Goal: Information Seeking & Learning: Check status

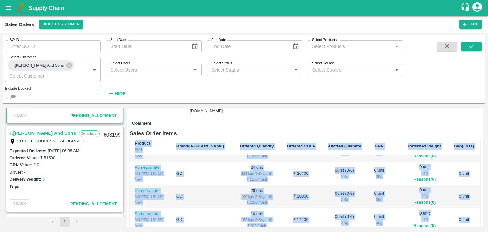
scroll to position [340, 0]
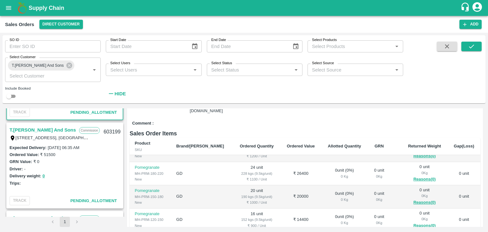
click at [60, 130] on link "T.[PERSON_NAME] And Sons" at bounding box center [43, 130] width 66 height 8
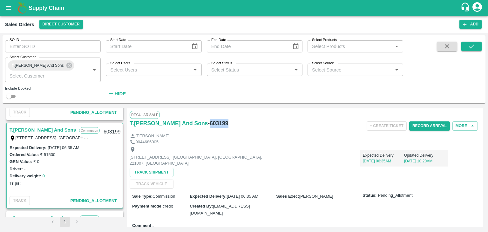
drag, startPoint x: 222, startPoint y: 123, endPoint x: 206, endPoint y: 123, distance: 16.5
click at [208, 123] on h6 "- 603199" at bounding box center [218, 123] width 20 height 9
copy h6 "603199"
drag, startPoint x: 94, startPoint y: 148, endPoint x: 47, endPoint y: 145, distance: 47.1
click at [47, 145] on div "Expected Delivery : [DATE] 06:35 AM" at bounding box center [65, 147] width 111 height 7
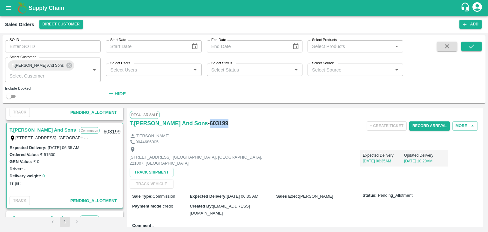
copy label "[DATE] 06:35 AM"
drag, startPoint x: 55, startPoint y: 153, endPoint x: 41, endPoint y: 154, distance: 14.3
click at [41, 154] on div "Ordered Value: ₹ 51500" at bounding box center [65, 154] width 111 height 7
copy label "₹ 51500"
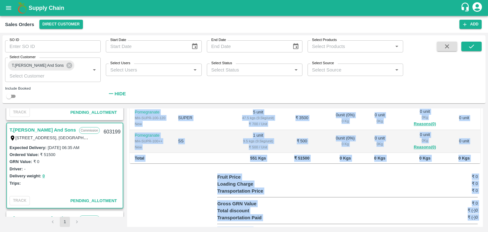
scroll to position [204, 0]
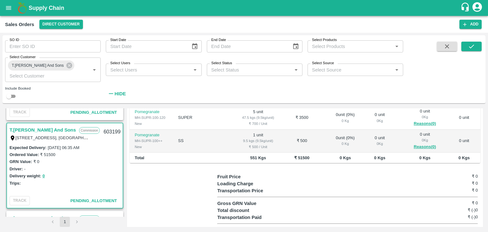
drag, startPoint x: 132, startPoint y: 120, endPoint x: 479, endPoint y: 148, distance: 348.0
click at [479, 148] on div "Regular Sale T.[PERSON_NAME] And Sons - 603199 + Create Ticket Record Arrival M…" at bounding box center [305, 167] width 356 height 118
copy thead
click at [355, 200] on div "Gross GRN Value ₹ 0" at bounding box center [347, 203] width 260 height 7
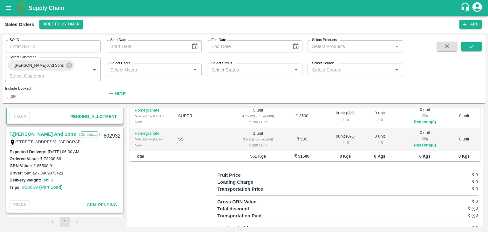
scroll to position [427, 0]
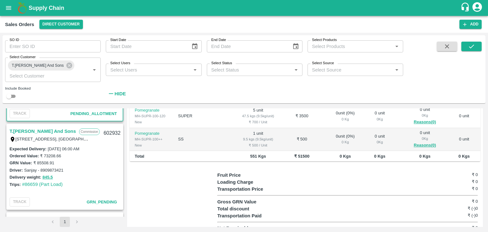
click at [59, 132] on link "T.[PERSON_NAME] And Sons" at bounding box center [43, 131] width 66 height 8
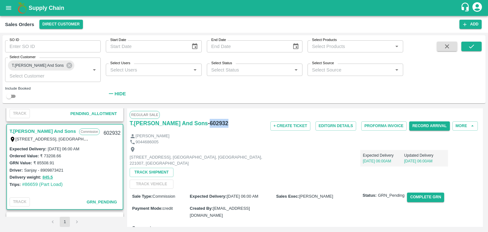
drag, startPoint x: 223, startPoint y: 122, endPoint x: 205, endPoint y: 124, distance: 18.8
click at [205, 124] on div "T.[PERSON_NAME] And Sons - 602932" at bounding box center [188, 123] width 117 height 9
copy h6 "602932"
drag, startPoint x: 92, startPoint y: 146, endPoint x: 48, endPoint y: 147, distance: 44.2
click at [48, 147] on div "Expected Delivery : [DATE] 06:00 AM" at bounding box center [65, 148] width 111 height 7
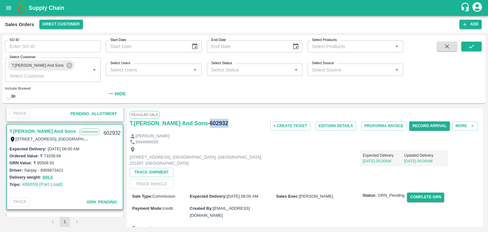
copy label "[DATE] 06:00 AM"
drag, startPoint x: 64, startPoint y: 156, endPoint x: 41, endPoint y: 156, distance: 22.9
click at [41, 156] on div "Ordered Value: ₹ 73208.66" at bounding box center [65, 155] width 111 height 7
copy label "₹ 73208.66"
drag, startPoint x: 55, startPoint y: 162, endPoint x: 32, endPoint y: 163, distance: 22.6
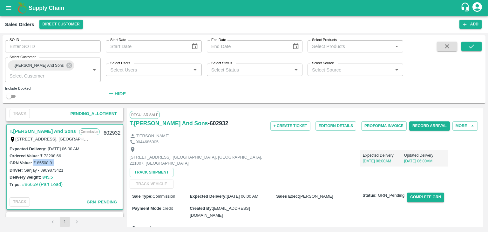
click at [32, 163] on div "GRN Value: ₹ 85508.91" at bounding box center [65, 162] width 111 height 7
copy label "₹ 85508.91"
drag, startPoint x: 64, startPoint y: 169, endPoint x: 24, endPoint y: 169, distance: 40.3
click at [24, 169] on div "Driver: [PERSON_NAME] - 8909873421" at bounding box center [65, 169] width 111 height 7
copy label "Sanjay - 8909873421"
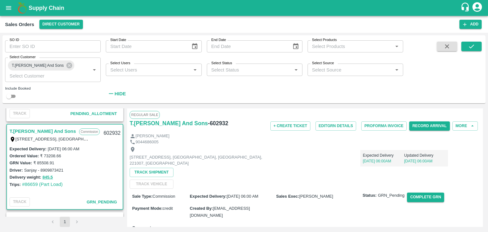
click at [55, 176] on div "Delivery weight: 845.5" at bounding box center [65, 176] width 111 height 7
drag, startPoint x: 64, startPoint y: 185, endPoint x: 23, endPoint y: 185, distance: 40.7
click at [23, 185] on div "Trips: #86659 (Part Load)" at bounding box center [65, 184] width 111 height 7
copy link "#86659 (Part Load)"
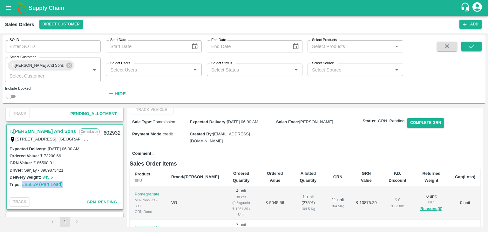
scroll to position [75, 0]
click at [135, 171] on b "Product" at bounding box center [143, 173] width 16 height 5
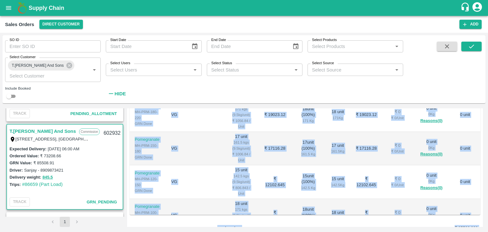
scroll to position [208, 0]
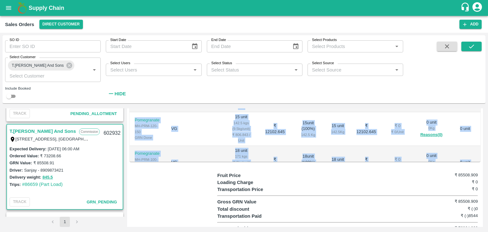
drag, startPoint x: 135, startPoint y: 163, endPoint x: 471, endPoint y: 148, distance: 337.0
click at [471, 148] on table "Product SKU Brand/Marka Ordered Quantity Ordered Value Allotted Quantity GRN GR…" at bounding box center [305, 64] width 351 height 265
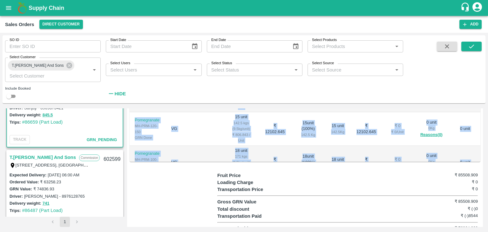
scroll to position [510, 0]
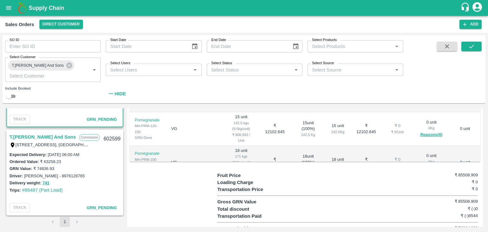
click at [63, 136] on link "T.[PERSON_NAME] And Sons" at bounding box center [43, 137] width 66 height 8
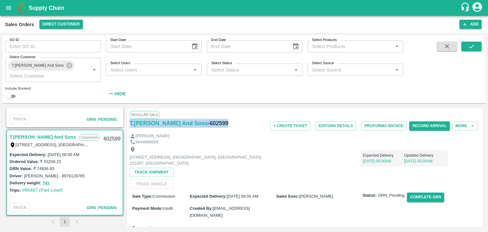
drag, startPoint x: 224, startPoint y: 124, endPoint x: 127, endPoint y: 126, distance: 96.6
click at [127, 126] on div "Regular Sale T.[PERSON_NAME] And Sons - 602599 + Create Ticket Edit GRN Details…" at bounding box center [305, 167] width 356 height 118
click at [244, 133] on div "[PERSON_NAME]" at bounding box center [305, 136] width 351 height 6
drag, startPoint x: 225, startPoint y: 122, endPoint x: 205, endPoint y: 122, distance: 20.0
click at [205, 122] on div "T.[PERSON_NAME] And Sons - 602599" at bounding box center [188, 123] width 117 height 9
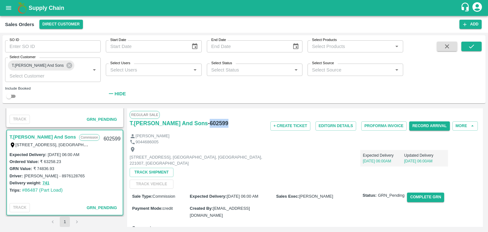
drag, startPoint x: 92, startPoint y: 154, endPoint x: 47, endPoint y: 155, distance: 44.8
click at [47, 155] on div "Expected Delivery : [DATE] 06:00 AM" at bounding box center [65, 154] width 111 height 7
drag, startPoint x: 62, startPoint y: 162, endPoint x: 41, endPoint y: 161, distance: 21.3
click at [41, 161] on div "Ordered Value: ₹ 63258.23" at bounding box center [65, 161] width 111 height 7
drag, startPoint x: 56, startPoint y: 169, endPoint x: 32, endPoint y: 168, distance: 24.2
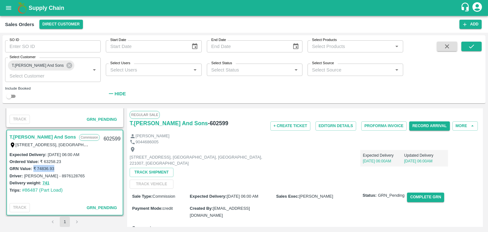
click at [32, 168] on div "GRN Value: ₹ 74836.93" at bounding box center [65, 168] width 111 height 7
click at [80, 175] on div "Driver: [PERSON_NAME] - 8976128765" at bounding box center [65, 175] width 111 height 7
drag, startPoint x: 77, startPoint y: 175, endPoint x: 23, endPoint y: 173, distance: 54.0
click at [23, 173] on div "Driver: [PERSON_NAME] - 8976128765" at bounding box center [65, 175] width 111 height 7
drag, startPoint x: 64, startPoint y: 190, endPoint x: 23, endPoint y: 189, distance: 41.6
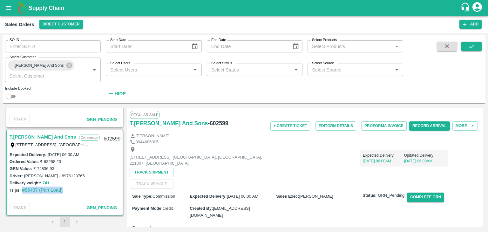
click at [23, 189] on div "Trips: #86487 (Part Load)" at bounding box center [65, 189] width 111 height 7
click at [233, 170] on div "[STREET_ADDRESS] [GEOGRAPHIC_DATA], [GEOGRAPHIC_DATA], [GEOGRAPHIC_DATA], 22100…" at bounding box center [305, 167] width 351 height 44
click at [47, 182] on button "741" at bounding box center [46, 182] width 7 height 7
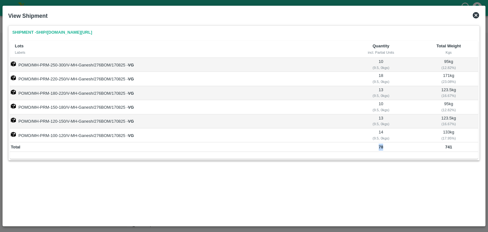
drag, startPoint x: 386, startPoint y: 148, endPoint x: 374, endPoint y: 148, distance: 12.1
click at [374, 148] on td "78" at bounding box center [381, 147] width 76 height 10
click at [478, 17] on icon at bounding box center [476, 15] width 6 height 6
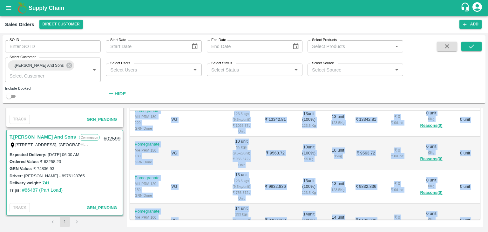
scroll to position [208, 0]
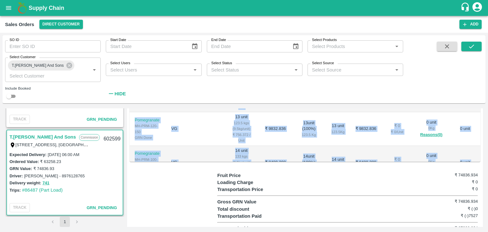
drag, startPoint x: 133, startPoint y: 178, endPoint x: 472, endPoint y: 145, distance: 340.5
click at [472, 145] on table "Product SKU Brand/Marka Ordered Quantity Ordered Value Allotted Quantity GRN GR…" at bounding box center [305, 64] width 351 height 265
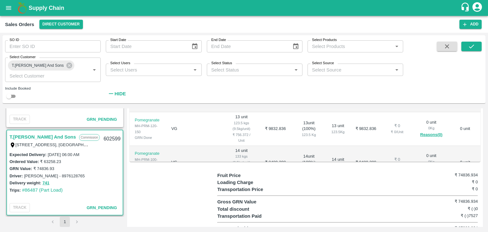
click at [306, 206] on div "Total discount ₹ (-)0" at bounding box center [347, 209] width 260 height 7
click at [123, 210] on div "T.[PERSON_NAME] And Sons Commission Shop [STREET_ADDRESS] 221007, [GEOGRAPHIC_D…" at bounding box center [64, 162] width 119 height 108
click at [77, 220] on li "pagination navigation" at bounding box center [77, 222] width 12 height 10
click at [53, 221] on li "pagination navigation" at bounding box center [53, 222] width 12 height 10
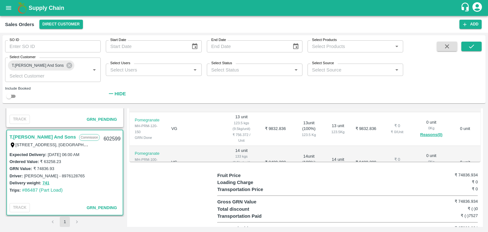
click at [123, 112] on div "T.[PERSON_NAME] And Sons Commission Shop [STREET_ADDRESS] 221007, [GEOGRAPHIC_D…" at bounding box center [64, 162] width 119 height 108
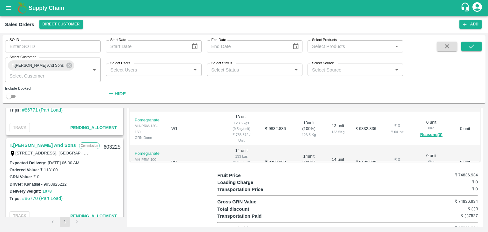
scroll to position [226, 0]
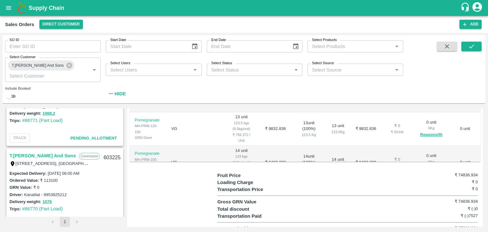
click at [14, 96] on input "checkbox" at bounding box center [8, 96] width 23 height 8
checkbox input "true"
click at [471, 47] on icon "submit" at bounding box center [471, 46] width 5 height 4
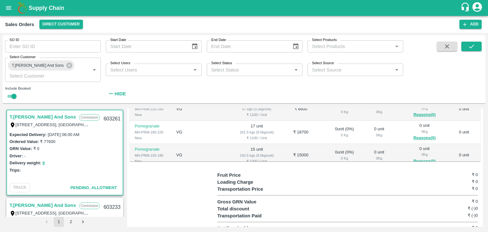
click at [123, 209] on div "T.[PERSON_NAME] And Sons Commission Shop [STREET_ADDRESS] 221007, [GEOGRAPHIC_D…" at bounding box center [64, 162] width 119 height 108
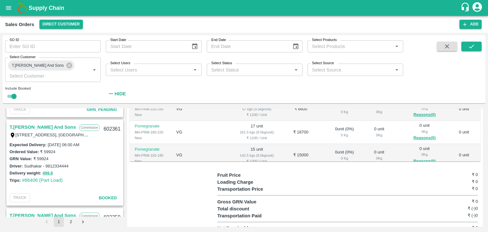
scroll to position [618, 0]
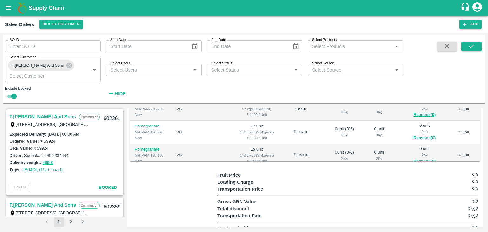
click at [43, 115] on link "T.[PERSON_NAME] And Sons" at bounding box center [43, 116] width 66 height 8
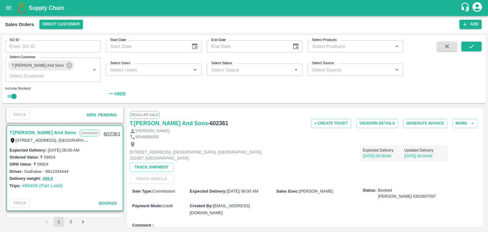
scroll to position [618, 0]
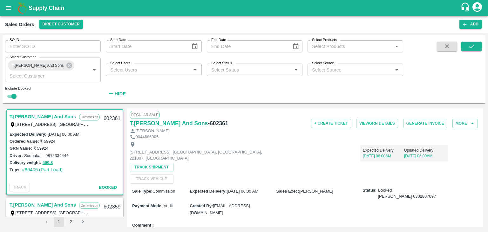
click at [59, 117] on link "T.[PERSON_NAME] And Sons" at bounding box center [43, 116] width 66 height 8
drag, startPoint x: 224, startPoint y: 122, endPoint x: 206, endPoint y: 121, distance: 18.4
click at [206, 121] on div "T.[PERSON_NAME] And Sons - 602361" at bounding box center [188, 123] width 117 height 9
drag, startPoint x: 94, startPoint y: 134, endPoint x: 46, endPoint y: 132, distance: 47.4
click at [46, 132] on div "Expected Delivery : [DATE] 06:00 AM" at bounding box center [65, 134] width 111 height 7
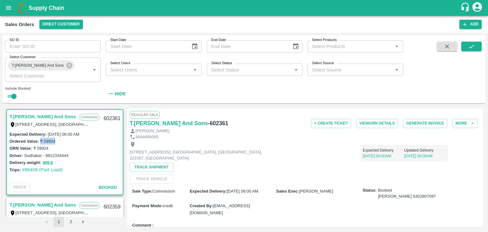
drag, startPoint x: 58, startPoint y: 142, endPoint x: 41, endPoint y: 141, distance: 17.2
click at [41, 141] on div "Ordered Value: ₹ 59924" at bounding box center [65, 141] width 111 height 7
drag, startPoint x: 50, startPoint y: 149, endPoint x: 32, endPoint y: 145, distance: 18.1
click at [32, 145] on div "GRN Value: ₹ 59924" at bounding box center [65, 148] width 111 height 7
drag, startPoint x: 69, startPoint y: 155, endPoint x: 24, endPoint y: 157, distance: 44.8
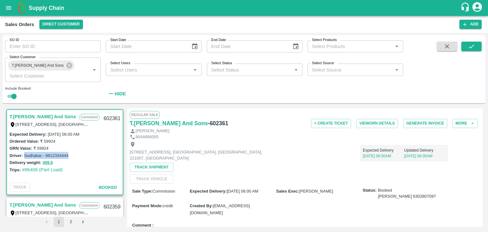
click at [24, 157] on div "Driver: [PERSON_NAME] - 9812334444" at bounding box center [65, 155] width 111 height 7
drag, startPoint x: 64, startPoint y: 170, endPoint x: 22, endPoint y: 169, distance: 42.6
click at [22, 169] on div "Trips: #86406 (Part Load)" at bounding box center [65, 169] width 111 height 7
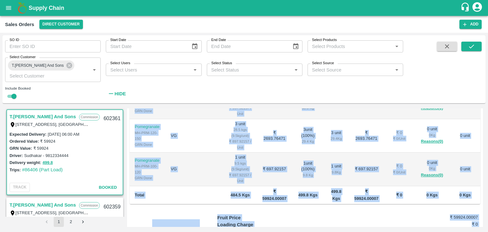
scroll to position [164, 0]
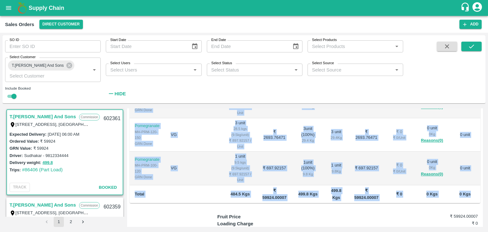
drag, startPoint x: 134, startPoint y: 109, endPoint x: 469, endPoint y: 193, distance: 345.4
click at [469, 193] on table "Product SKU Brand/Marka Ordered Quantity Ordered Value Allotted Quantity GRN GR…" at bounding box center [305, 67] width 351 height 271
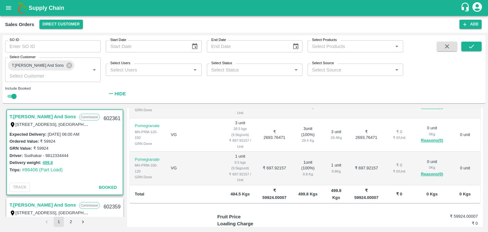
click at [325, 213] on div "Fruit Price ₹ 59924.00007" at bounding box center [347, 216] width 260 height 7
click at [47, 169] on link "#86406 (Part Load)" at bounding box center [42, 169] width 41 height 5
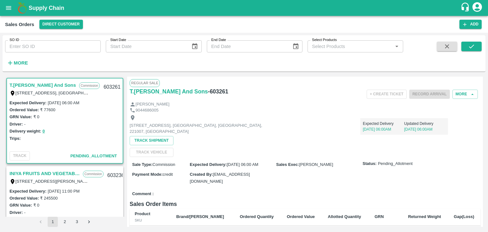
drag, startPoint x: 483, startPoint y: 124, endPoint x: 483, endPoint y: 131, distance: 7.9
click at [483, 131] on div "T.Kishore Kapoor And Sons Commission Shop No B 27 , , Pahariya fruit mandi, Pah…" at bounding box center [244, 151] width 483 height 155
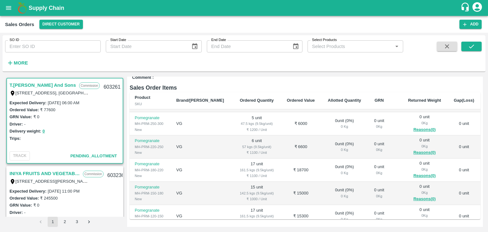
scroll to position [118, 0]
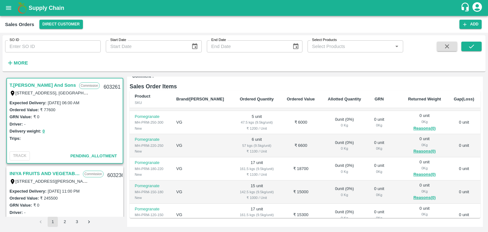
drag, startPoint x: 479, startPoint y: 168, endPoint x: 478, endPoint y: 114, distance: 53.4
click at [478, 114] on div "Regular Sale T.Kishore Kapoor And Sons - 603261 + Create Ticket Record Arrival …" at bounding box center [305, 152] width 356 height 150
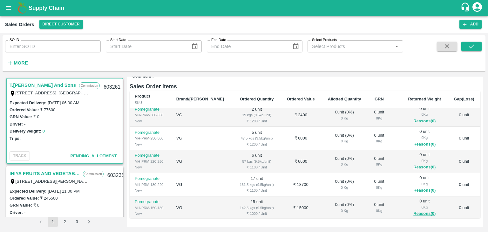
scroll to position [0, 0]
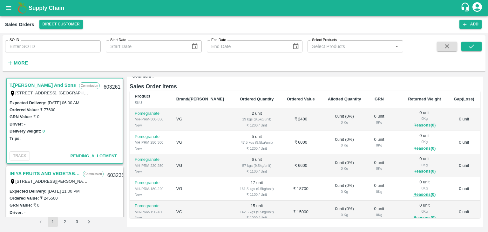
drag, startPoint x: 483, startPoint y: 137, endPoint x: 482, endPoint y: 98, distance: 38.5
click at [482, 98] on div "T.Kishore Kapoor And Sons Commission Shop No B 27 , , Pahariya fruit mandi, Pah…" at bounding box center [244, 151] width 483 height 155
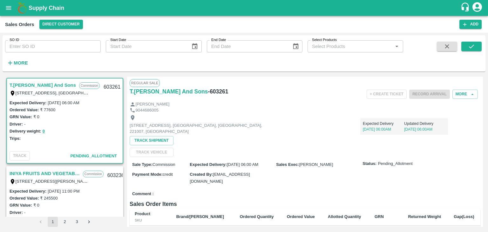
click at [483, 97] on div "T.Kishore Kapoor And Sons Commission Shop No B 27 , , Pahariya fruit mandi, Pah…" at bounding box center [244, 151] width 483 height 155
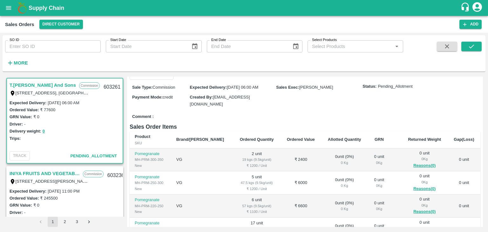
scroll to position [79, 0]
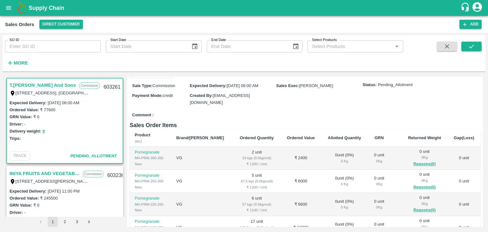
drag, startPoint x: 477, startPoint y: 134, endPoint x: 477, endPoint y: 127, distance: 6.4
click at [477, 130] on th "Gap(Loss)" at bounding box center [464, 138] width 33 height 17
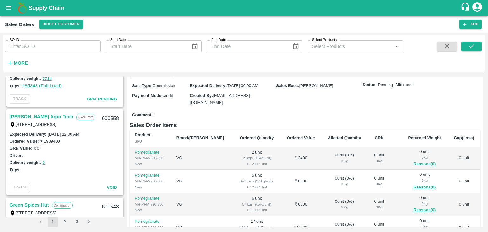
scroll to position [1658, 0]
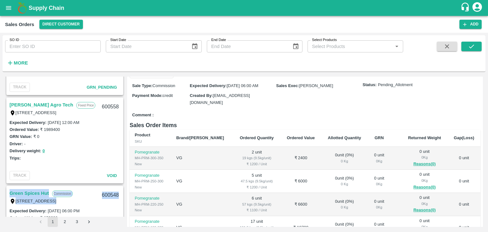
click at [123, 185] on div "T.Kishore Kapoor And Sons Commission Shop No B 27 , , Pahariya fruit mandi, Pah…" at bounding box center [64, 147] width 119 height 140
click at [108, 156] on div "Trips:" at bounding box center [65, 157] width 111 height 7
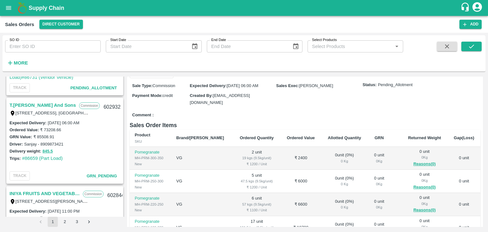
scroll to position [434, 0]
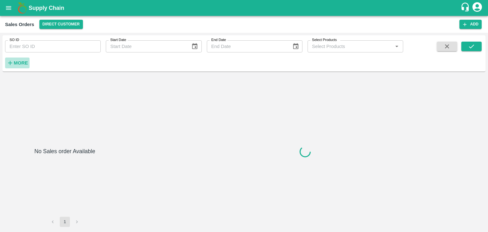
click at [16, 65] on strong "More" at bounding box center [21, 62] width 14 height 5
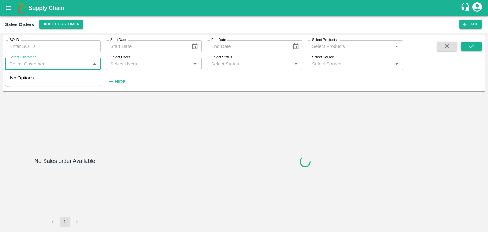
click at [29, 65] on input "Select Customer" at bounding box center [47, 63] width 81 height 8
click at [11, 86] on input "checkbox" at bounding box center [8, 84] width 23 height 8
checkbox input "true"
click at [20, 66] on input "Select Customer" at bounding box center [47, 63] width 81 height 8
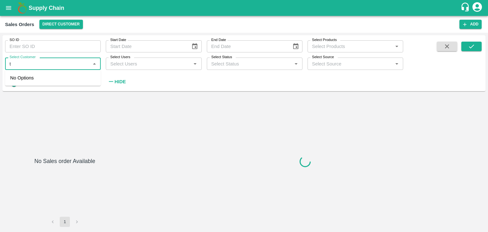
type input "t."
checkbox input "false"
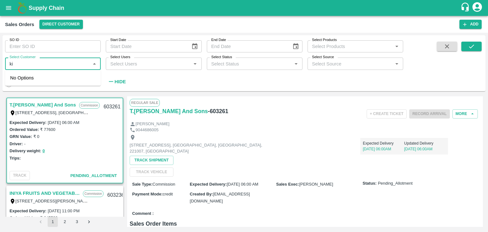
type input "k"
type input "t.kishore"
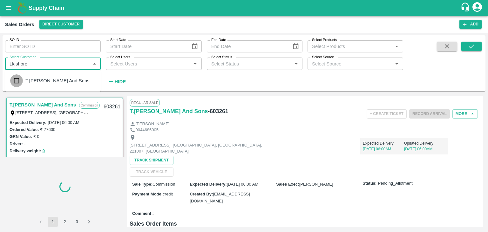
click at [18, 80] on input "checkbox" at bounding box center [16, 80] width 13 height 13
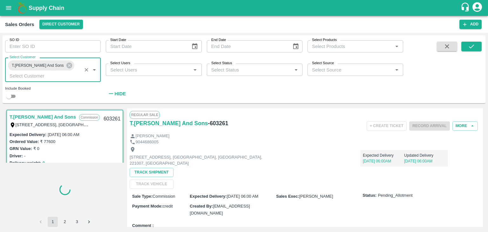
scroll to position [1, 0]
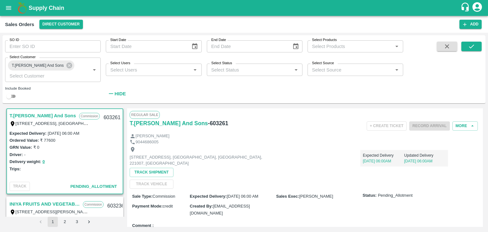
click at [13, 97] on input "checkbox" at bounding box center [8, 96] width 23 height 8
checkbox input "true"
click at [474, 50] on icon "submit" at bounding box center [471, 46] width 7 height 7
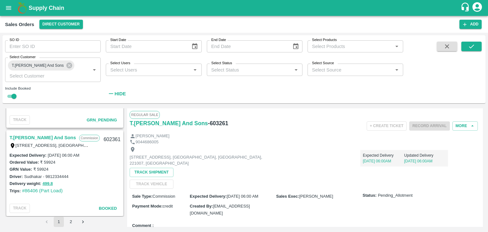
scroll to position [603, 0]
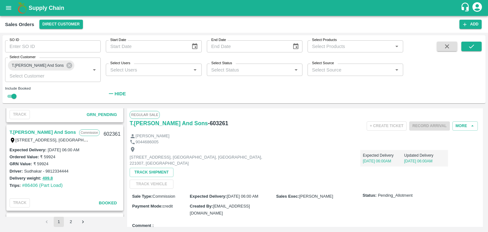
click at [53, 132] on link "T.[PERSON_NAME] And Sons" at bounding box center [43, 132] width 66 height 8
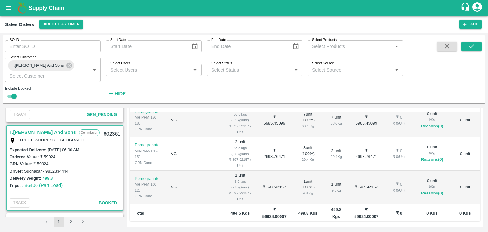
scroll to position [144, 0]
click at [123, 141] on div "T.[PERSON_NAME] And Sons Commission Shop [STREET_ADDRESS] 221007, [GEOGRAPHIC_D…" at bounding box center [244, 167] width 478 height 118
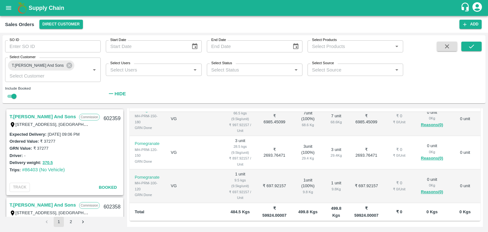
scroll to position [717, 0]
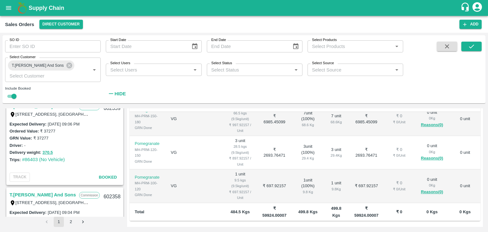
click at [123, 144] on div "T.[PERSON_NAME] And Sons Commission Shop [STREET_ADDRESS] 221007, [GEOGRAPHIC_D…" at bounding box center [244, 167] width 478 height 118
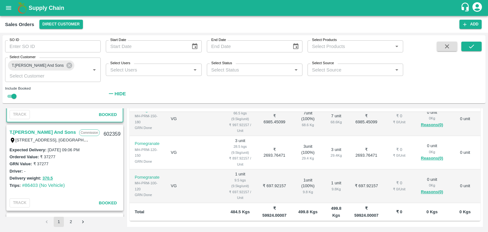
scroll to position [696, 0]
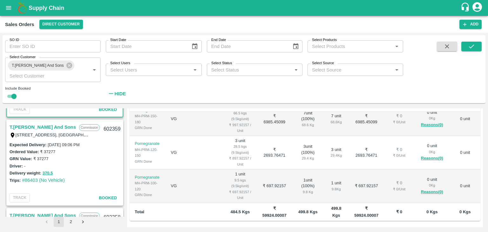
click at [57, 126] on link "T.[PERSON_NAME] And Sons" at bounding box center [43, 127] width 66 height 8
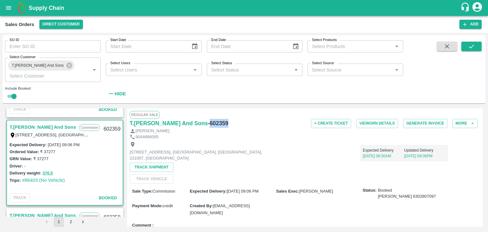
drag, startPoint x: 224, startPoint y: 123, endPoint x: 205, endPoint y: 123, distance: 18.7
click at [205, 123] on div "T.Kishore Kapoor And Sons - 602359" at bounding box center [188, 123] width 117 height 9
copy h6 "602359"
drag, startPoint x: 91, startPoint y: 144, endPoint x: 47, endPoint y: 143, distance: 44.5
click at [47, 143] on div "Expected Delivery : 13 Aug 2025, 09:06 PM" at bounding box center [65, 144] width 111 height 7
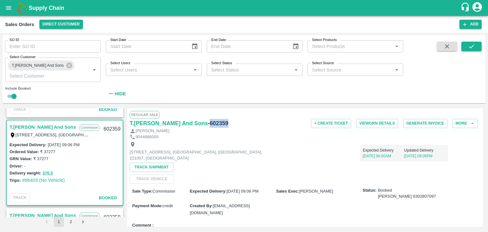
copy label "[DATE] 09:06 PM"
drag, startPoint x: 56, startPoint y: 151, endPoint x: 40, endPoint y: 151, distance: 15.2
click at [40, 151] on div "Ordered Value: ₹ 37277" at bounding box center [65, 151] width 111 height 7
copy label "₹ 37277"
drag, startPoint x: 67, startPoint y: 180, endPoint x: 22, endPoint y: 181, distance: 45.1
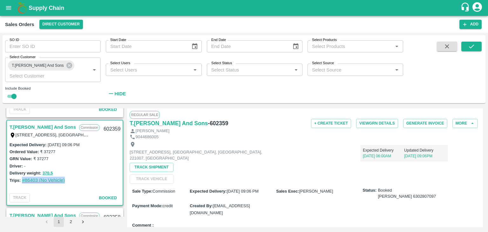
click at [22, 181] on div "Trips: #86403 (No Vehicle)" at bounding box center [65, 180] width 111 height 7
copy link "#86403 (No Vehicle)"
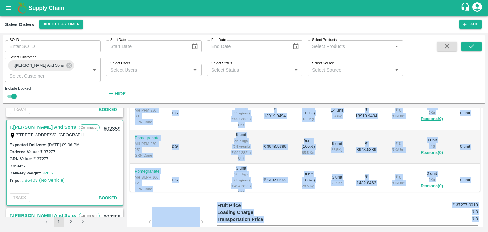
scroll to position [205, 0]
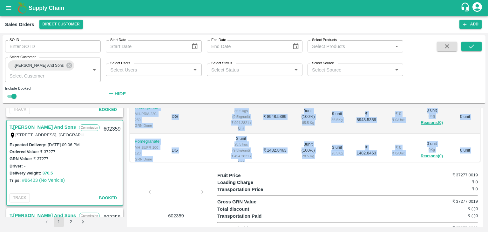
drag, startPoint x: 131, startPoint y: 141, endPoint x: 471, endPoint y: 148, distance: 339.6
click at [471, 148] on table "Product SKU Brand/Marka Ordered Quantity Ordered Value Allotted Quantity GRN GR…" at bounding box center [305, 100] width 351 height 171
copy table "Product SKU Brand/Marka Ordered Quantity Ordered Value Allotted Quantity GRN GR…"
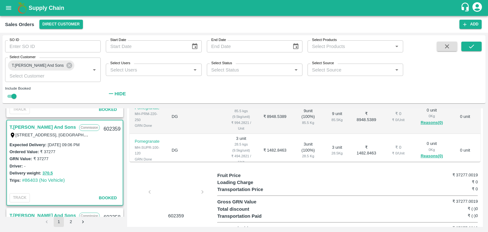
click at [379, 172] on div "Fruit Price ₹ 37277.0019" at bounding box center [347, 175] width 260 height 7
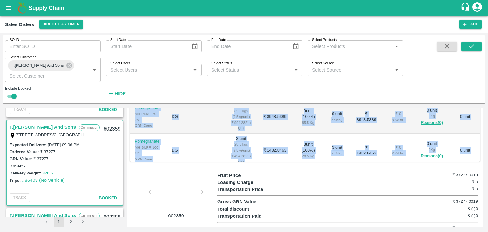
drag, startPoint x: 477, startPoint y: 139, endPoint x: 478, endPoint y: 134, distance: 5.1
click at [478, 134] on div "Product SKU Brand/Marka Ordered Quantity Ordered Value Allotted Quantity GRN GR…" at bounding box center [305, 98] width 351 height 127
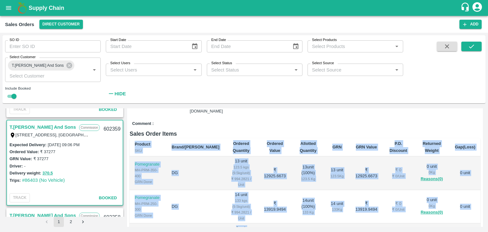
scroll to position [19, 0]
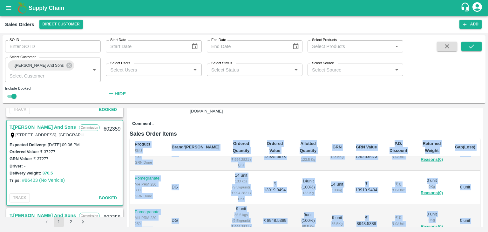
click at [479, 131] on div "Regular Sale T.Kishore Kapoor And Sons - 602359 + Create Ticket View GRN Detail…" at bounding box center [305, 167] width 356 height 118
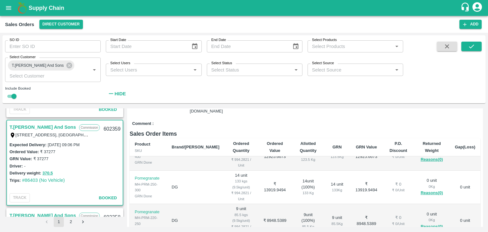
click at [479, 131] on div "Regular Sale T.Kishore Kapoor And Sons - 602359 + Create Ticket View GRN Detail…" at bounding box center [305, 167] width 356 height 118
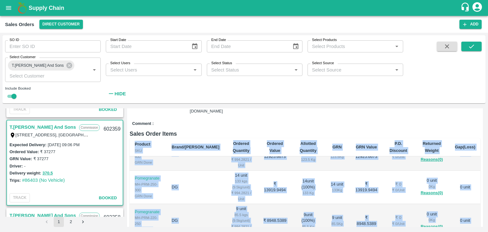
click at [479, 131] on div "Regular Sale T.Kishore Kapoor And Sons - 602359 + Create Ticket View GRN Detail…" at bounding box center [305, 167] width 356 height 118
click at [478, 131] on div "Regular Sale T.Kishore Kapoor And Sons - 602359 + Create Ticket View GRN Detail…" at bounding box center [305, 167] width 356 height 118
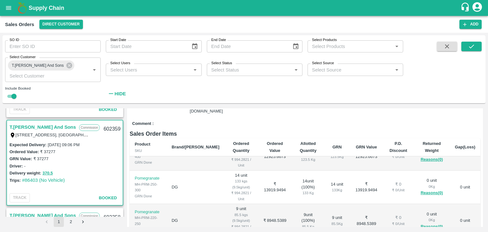
click at [451, 129] on h6 "Sales Order Items" at bounding box center [305, 133] width 351 height 9
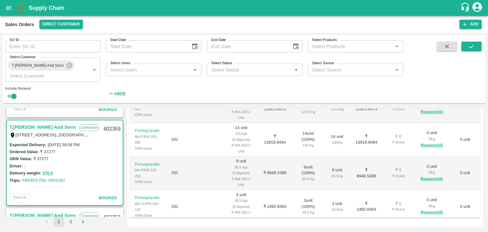
scroll to position [152, 0]
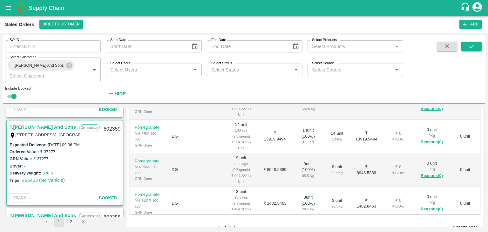
drag, startPoint x: 273, startPoint y: 197, endPoint x: 246, endPoint y: 195, distance: 26.7
click at [258, 220] on td "₹ 37277.0019" at bounding box center [275, 229] width 34 height 18
copy b "₹ 37277.0019"
drag, startPoint x: 306, startPoint y: 199, endPoint x: 286, endPoint y: 191, distance: 21.7
click at [292, 220] on td "370.5 Kgs" at bounding box center [308, 229] width 32 height 18
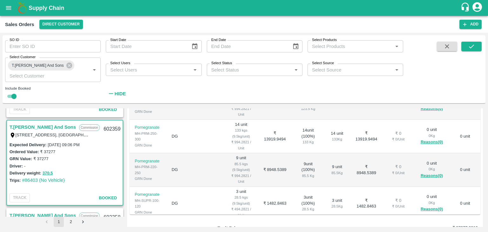
copy b "370.5 Kgs"
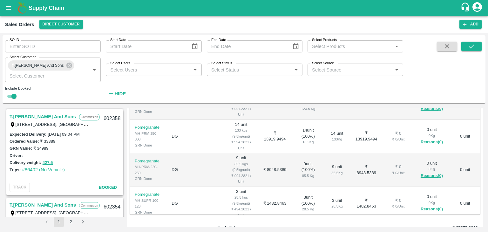
scroll to position [800, 0]
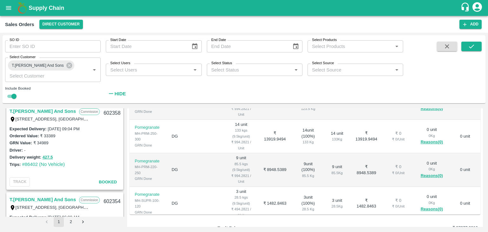
click at [62, 111] on link "T.[PERSON_NAME] And Sons" at bounding box center [43, 111] width 66 height 8
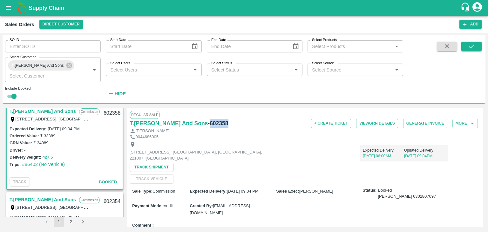
drag, startPoint x: 224, startPoint y: 123, endPoint x: 204, endPoint y: 120, distance: 20.2
click at [204, 120] on div "T.Kishore Kapoor And Sons - 602358" at bounding box center [188, 123] width 117 height 9
copy h6 "602358"
drag, startPoint x: 92, startPoint y: 129, endPoint x: 48, endPoint y: 127, distance: 43.6
click at [48, 127] on div "Expected Delivery : 12 Aug 2025, 09:04 PM" at bounding box center [65, 128] width 111 height 7
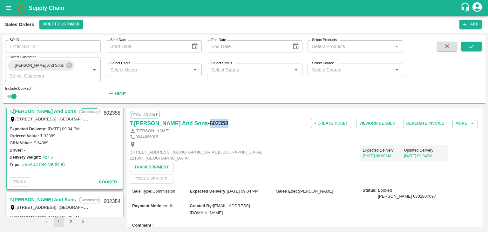
copy label "[DATE] 09:04 PM"
click at [58, 135] on div "Ordered Value: ₹ 33389" at bounding box center [65, 135] width 111 height 7
drag, startPoint x: 58, startPoint y: 135, endPoint x: 40, endPoint y: 136, distance: 18.4
click at [40, 136] on div "Ordered Value: ₹ 33389" at bounding box center [65, 135] width 111 height 7
copy label "₹ 33389"
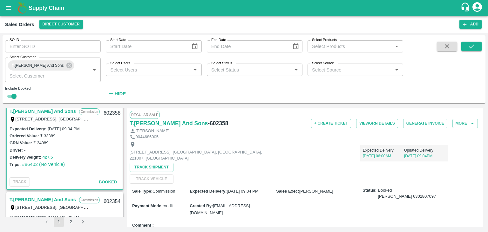
click at [71, 166] on div "Trips: #86402 (No Vehicle)" at bounding box center [65, 164] width 111 height 7
drag, startPoint x: 66, startPoint y: 164, endPoint x: 22, endPoint y: 162, distance: 44.8
click at [22, 162] on div "Trips: #86402 (No Vehicle)" at bounding box center [65, 164] width 111 height 7
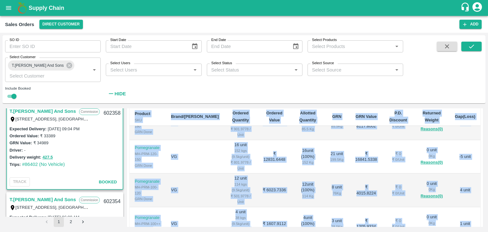
scroll to position [205, 0]
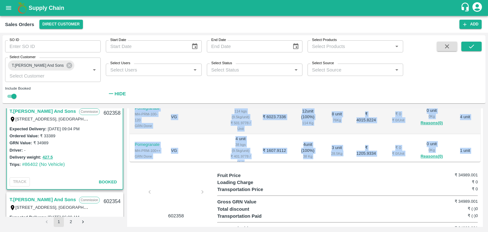
drag, startPoint x: 132, startPoint y: 145, endPoint x: 471, endPoint y: 149, distance: 338.6
click at [471, 149] on table "Product SKU Brand/Marka Ordered Quantity Ordered Value Allotted Quantity GRN GR…" at bounding box center [305, 67] width 351 height 238
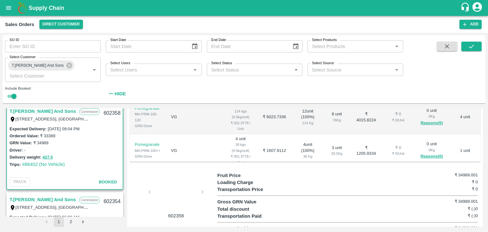
click at [331, 198] on div "Gross GRN Value ₹ 34989.001" at bounding box center [347, 201] width 260 height 7
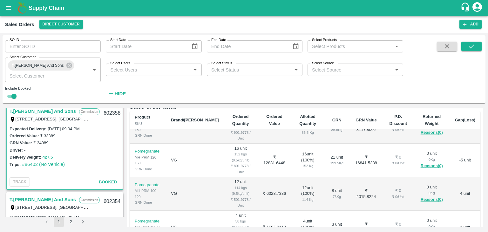
scroll to position [129, 0]
drag, startPoint x: 479, startPoint y: 157, endPoint x: 478, endPoint y: 152, distance: 4.2
click at [478, 152] on div "Regular Sale T.Kishore Kapoor And Sons - 602358 + Create Ticket View GRN Detail…" at bounding box center [305, 167] width 356 height 118
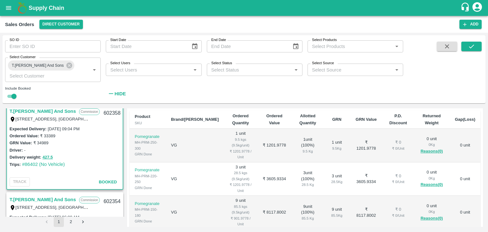
scroll to position [0, 0]
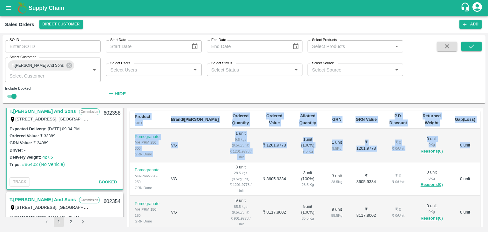
click at [478, 144] on div "Product SKU Brand/Marka Ordered Quantity Ordered Value Allotted Quantity GRN GR…" at bounding box center [305, 174] width 351 height 127
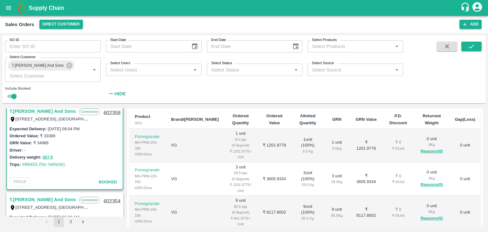
click at [466, 129] on td "0 unit" at bounding box center [465, 146] width 30 height 34
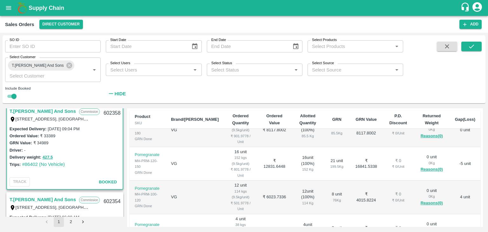
scroll to position [86, 0]
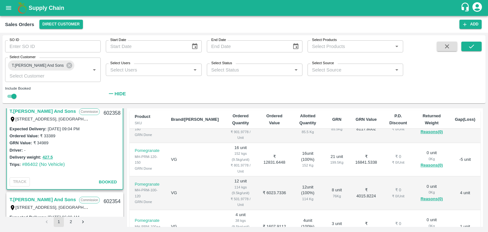
click at [61, 199] on link "T.[PERSON_NAME] And Sons" at bounding box center [43, 199] width 66 height 8
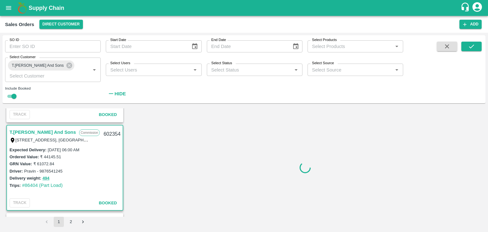
scroll to position [894, 0]
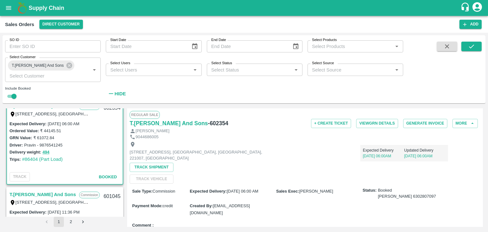
click at [124, 152] on div "T.[PERSON_NAME] And Sons Commission Shop [STREET_ADDRESS] 221007, [GEOGRAPHIC_D…" at bounding box center [244, 167] width 478 height 118
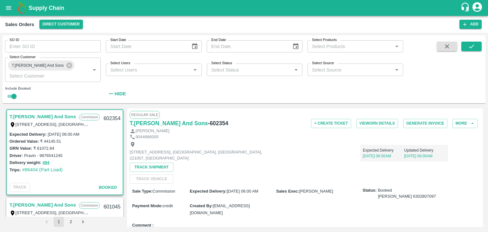
scroll to position [873, 0]
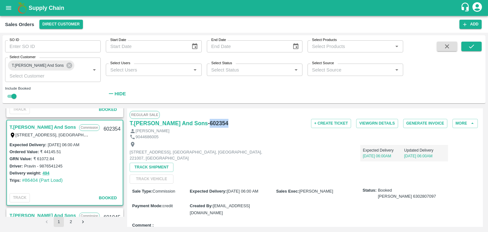
drag, startPoint x: 224, startPoint y: 123, endPoint x: 206, endPoint y: 120, distance: 19.1
click at [206, 120] on div "T.Kishore Kapoor And Sons - 602354" at bounding box center [188, 123] width 117 height 9
drag, startPoint x: 92, startPoint y: 145, endPoint x: 48, endPoint y: 143, distance: 44.2
click at [48, 143] on div "Expected Delivery : [DATE] 06:00 AM" at bounding box center [65, 144] width 111 height 7
drag, startPoint x: 62, startPoint y: 151, endPoint x: 39, endPoint y: 151, distance: 23.5
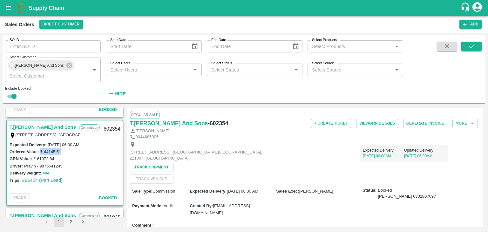
click at [39, 151] on div "Ordered Value: ₹ 44145.51" at bounding box center [65, 151] width 111 height 7
drag, startPoint x: 58, startPoint y: 158, endPoint x: 32, endPoint y: 158, distance: 25.7
click at [32, 158] on div "GRN Value: ₹ 61072.84" at bounding box center [65, 158] width 111 height 7
click at [58, 166] on label "Pravin - 9876541245" at bounding box center [43, 166] width 38 height 5
drag, startPoint x: 64, startPoint y: 165, endPoint x: 24, endPoint y: 164, distance: 39.1
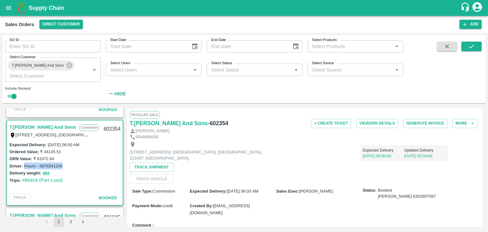
click at [24, 164] on div "Driver: Pravin - 9876541245" at bounding box center [65, 165] width 111 height 7
drag, startPoint x: 64, startPoint y: 181, endPoint x: 23, endPoint y: 177, distance: 41.8
click at [23, 177] on div "Trips: #86404 (Part Load)" at bounding box center [65, 180] width 111 height 7
click at [357, 220] on div "Comment :" at bounding box center [305, 225] width 351 height 11
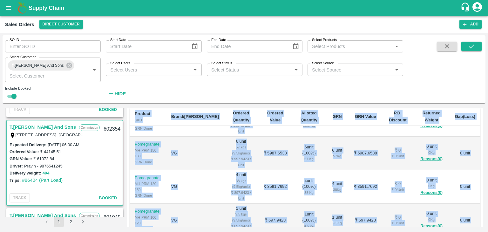
scroll to position [205, 0]
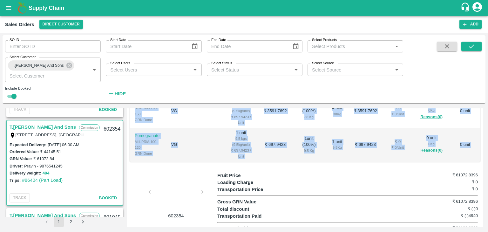
drag, startPoint x: 133, startPoint y: 150, endPoint x: 472, endPoint y: 147, distance: 338.3
click at [472, 147] on table "Product SKU Brand/Marka Ordered Quantity Ordered Value Allotted Quantity GRN GR…" at bounding box center [305, 47] width 351 height 265
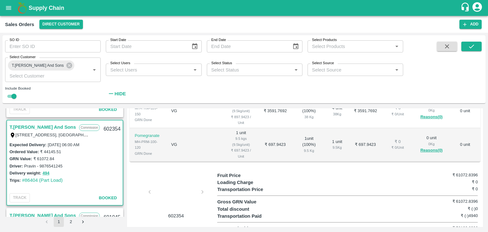
click at [409, 185] on div "Fruit Price ₹ 61072.8396 Loading Charge ₹ 0 Transportation Price ₹ 0 Gross GRN …" at bounding box center [348, 202] width 263 height 60
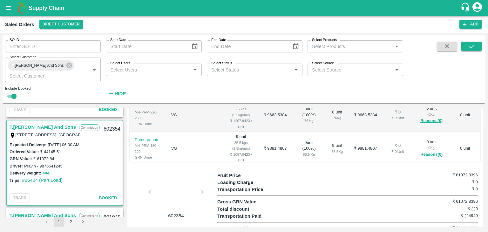
scroll to position [0, 0]
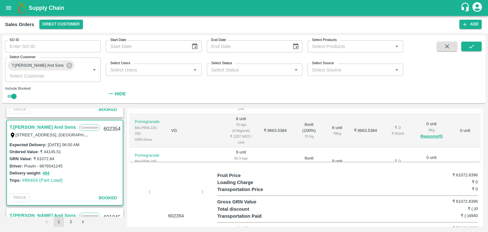
click at [477, 114] on td "0 unit" at bounding box center [465, 131] width 30 height 34
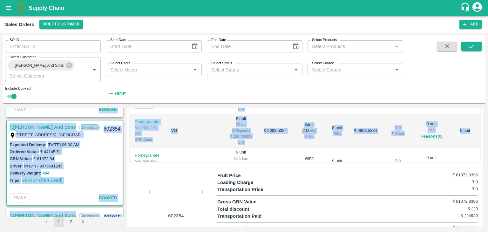
drag, startPoint x: 477, startPoint y: 111, endPoint x: 475, endPoint y: 105, distance: 6.2
click at [475, 105] on div "SO ID SO ID Start Date Start Date End Date End Date Select Products Select Prod…" at bounding box center [244, 132] width 483 height 194
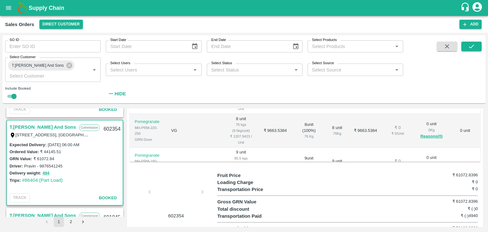
click at [475, 105] on div "SO ID SO ID Start Date Start Date End Date End Date Select Products Select Prod…" at bounding box center [244, 70] width 483 height 71
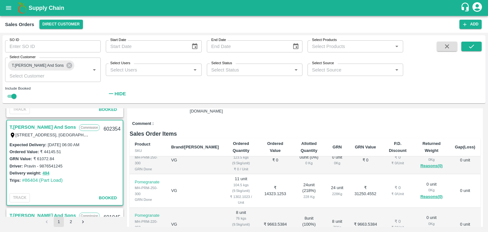
scroll to position [9, 0]
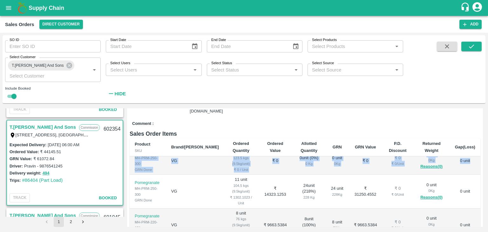
drag, startPoint x: 477, startPoint y: 149, endPoint x: 477, endPoint y: 143, distance: 6.4
click at [477, 143] on th "Gap(Loss)" at bounding box center [465, 147] width 30 height 18
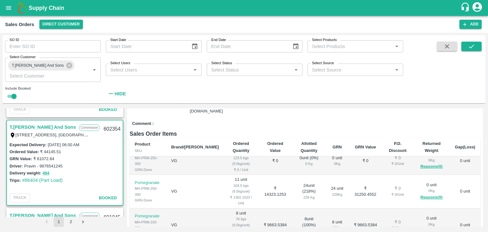
drag, startPoint x: 477, startPoint y: 143, endPoint x: 477, endPoint y: 138, distance: 4.8
click at [477, 138] on th "Gap(Loss)" at bounding box center [465, 147] width 30 height 18
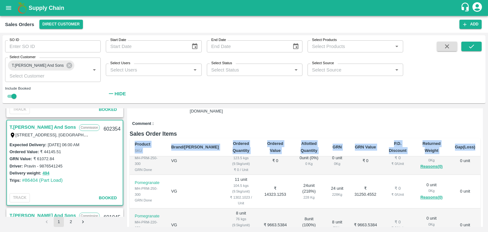
scroll to position [0, 0]
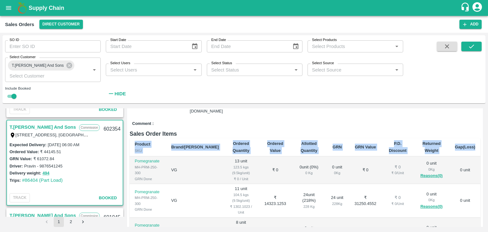
drag, startPoint x: 477, startPoint y: 138, endPoint x: 478, endPoint y: 133, distance: 5.1
click at [478, 138] on div "Product SKU Brand/Marka Ordered Quantity Ordered Value Allotted Quantity GRN GR…" at bounding box center [305, 201] width 351 height 127
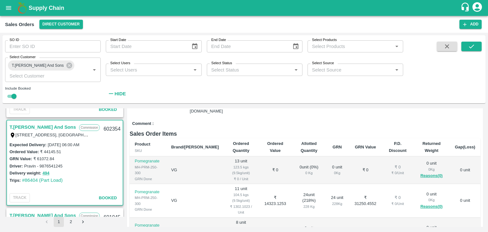
click at [468, 129] on h6 "Sales Order Items" at bounding box center [305, 133] width 351 height 9
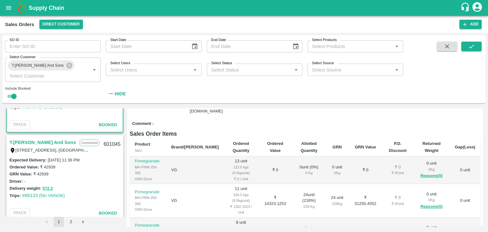
scroll to position [951, 0]
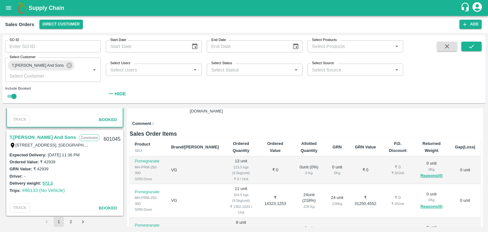
click at [51, 136] on link "T.[PERSON_NAME] And Sons" at bounding box center [43, 137] width 66 height 8
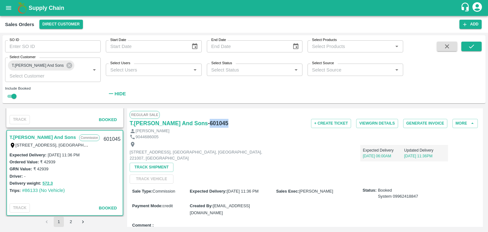
drag, startPoint x: 226, startPoint y: 114, endPoint x: 205, endPoint y: 120, distance: 22.3
click at [205, 120] on div "T.Kishore Kapoor And Sons - 601045" at bounding box center [188, 123] width 117 height 9
drag, startPoint x: 93, startPoint y: 154, endPoint x: 48, endPoint y: 152, distance: 45.2
click at [48, 152] on div "Expected Delivery : 29 Jul 2025, 11:36 PM" at bounding box center [65, 154] width 111 height 7
drag, startPoint x: 56, startPoint y: 163, endPoint x: 40, endPoint y: 161, distance: 16.4
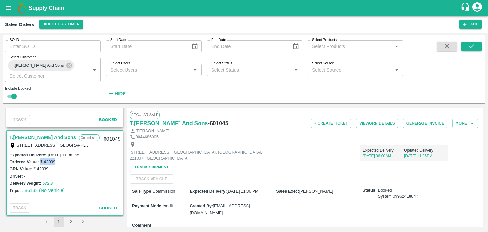
click at [40, 161] on div "Ordered Value: ₹ 42939" at bounding box center [65, 161] width 111 height 7
drag, startPoint x: 65, startPoint y: 190, endPoint x: 21, endPoint y: 187, distance: 44.5
click at [21, 187] on div "Trips: #86133 (No Vehicle)" at bounding box center [65, 190] width 111 height 7
click at [421, 203] on div "Sale Type : Commission Expected Delivery : 29 Jul 2025, 11:36 PM Sales Exec : A…" at bounding box center [305, 202] width 351 height 36
drag, startPoint x: 481, startPoint y: 140, endPoint x: 482, endPoint y: 145, distance: 4.1
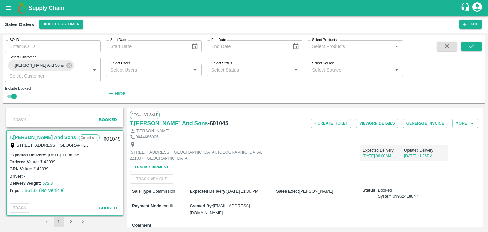
click at [482, 145] on div "Regular Sale T.Kishore Kapoor And Sons - 601045 + Create Ticket View GRN Detail…" at bounding box center [305, 167] width 356 height 118
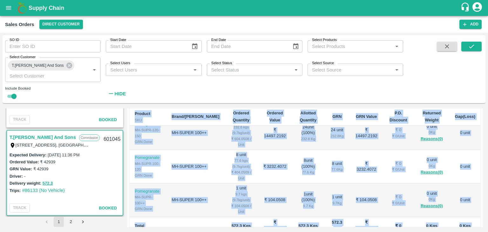
scroll to position [205, 0]
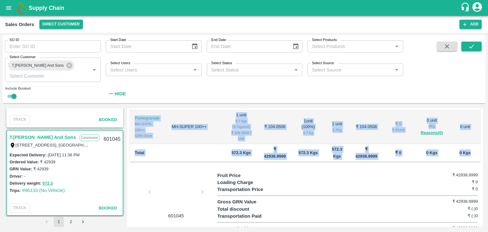
drag, startPoint x: 132, startPoint y: 115, endPoint x: 474, endPoint y: 152, distance: 343.5
click at [474, 152] on table "Product SKU Brand/Marka Ordered Quantity Ordered Value Allotted Quantity GRN GR…" at bounding box center [305, 26] width 351 height 271
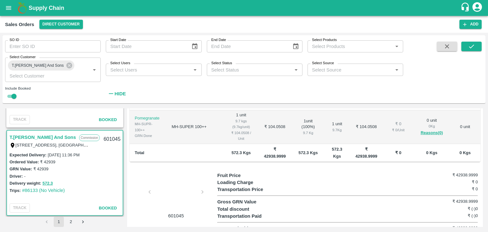
click at [360, 186] on div "Transportation Price ₹ 0" at bounding box center [347, 189] width 260 height 7
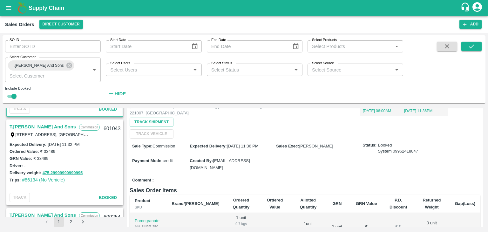
scroll to position [1044, 0]
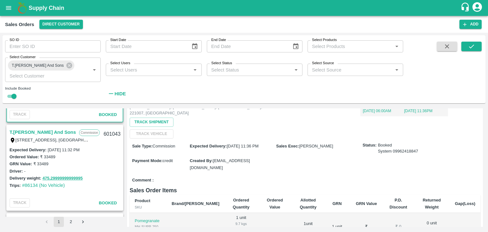
click at [58, 130] on link "T.[PERSON_NAME] And Sons" at bounding box center [43, 132] width 66 height 8
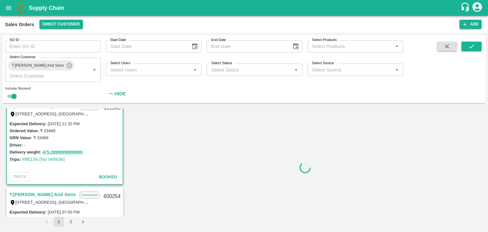
scroll to position [1055, 0]
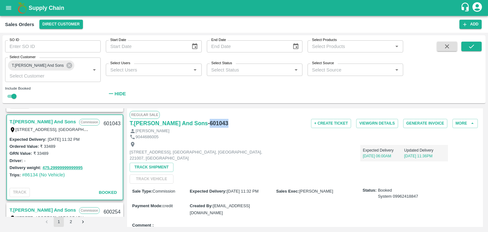
drag, startPoint x: 224, startPoint y: 122, endPoint x: 205, endPoint y: 122, distance: 19.1
click at [205, 122] on div "T.Kishore Kapoor And Sons - 601043" at bounding box center [188, 123] width 117 height 9
drag, startPoint x: 89, startPoint y: 139, endPoint x: 47, endPoint y: 138, distance: 42.3
click at [47, 138] on div "Expected Delivery : 28 Jul 2025, 11:32 PM" at bounding box center [65, 139] width 111 height 7
drag, startPoint x: 56, startPoint y: 146, endPoint x: 39, endPoint y: 145, distance: 16.5
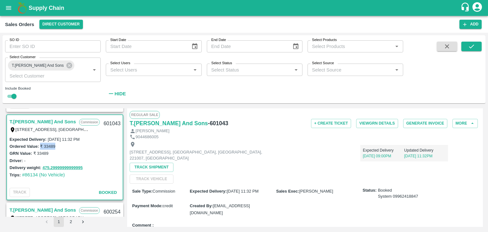
click at [39, 145] on div "Ordered Value: ₹ 33489" at bounding box center [65, 146] width 111 height 7
drag, startPoint x: 67, startPoint y: 176, endPoint x: 21, endPoint y: 175, distance: 46.4
click at [21, 175] on div "Trips: #86134 (No Vehicle)" at bounding box center [65, 174] width 111 height 7
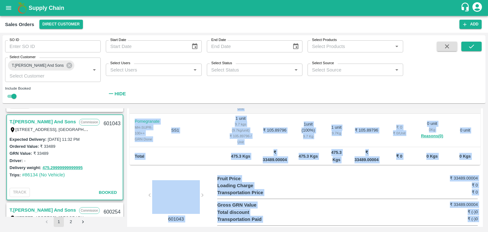
scroll to position [205, 0]
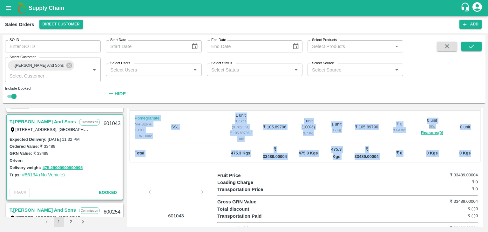
drag, startPoint x: 133, startPoint y: 114, endPoint x: 469, endPoint y: 152, distance: 338.2
click at [469, 152] on table "Product SKU Brand/Marka Ordered Quantity Ordered Value Allotted Quantity GRN GR…" at bounding box center [305, 10] width 351 height 305
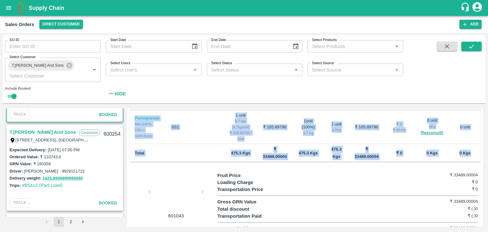
scroll to position [1143, 0]
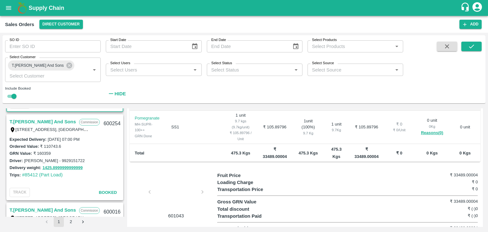
click at [46, 122] on link "T.[PERSON_NAME] And Sons" at bounding box center [43, 122] width 66 height 8
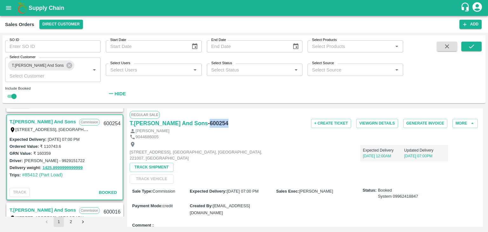
drag, startPoint x: 225, startPoint y: 121, endPoint x: 205, endPoint y: 122, distance: 20.7
click at [205, 122] on div "T.Kishore Kapoor And Sons - 600254" at bounding box center [188, 123] width 117 height 9
drag, startPoint x: 90, startPoint y: 138, endPoint x: 48, endPoint y: 138, distance: 42.2
click at [48, 138] on div "Expected Delivery : 25 Jul 2025, 07:00 PM" at bounding box center [65, 139] width 111 height 7
drag, startPoint x: 63, startPoint y: 147, endPoint x: 44, endPoint y: 145, distance: 18.9
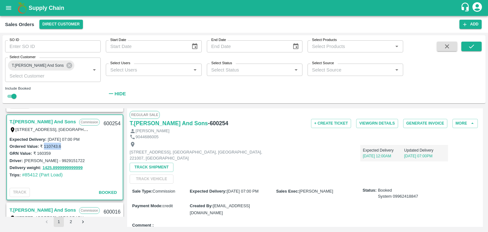
click at [44, 145] on div "Ordered Value: ₹ 110743.6" at bounding box center [65, 146] width 111 height 7
drag, startPoint x: 52, startPoint y: 154, endPoint x: 37, endPoint y: 152, distance: 15.7
click at [37, 152] on div "GRN Value: ₹ 160359" at bounding box center [65, 153] width 111 height 7
drag, startPoint x: 72, startPoint y: 160, endPoint x: 23, endPoint y: 159, distance: 49.2
click at [23, 159] on div "Driver: Raghav - 9929151722" at bounding box center [65, 160] width 111 height 7
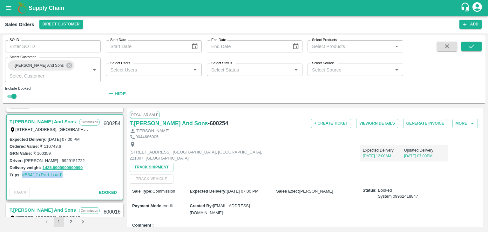
drag, startPoint x: 66, startPoint y: 175, endPoint x: 22, endPoint y: 174, distance: 44.5
click at [22, 174] on div "Trips: #85412 (Part Load)" at bounding box center [65, 174] width 111 height 7
click at [318, 199] on div "Sale Type : Commission Expected Delivery : 25 Jul 2025, 07:00 PM Sales Exec : A…" at bounding box center [305, 202] width 351 height 36
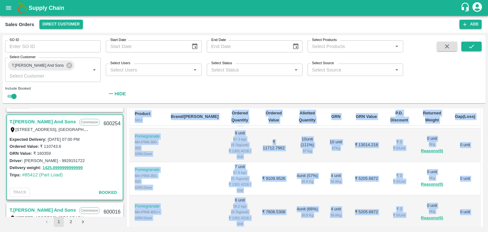
scroll to position [205, 0]
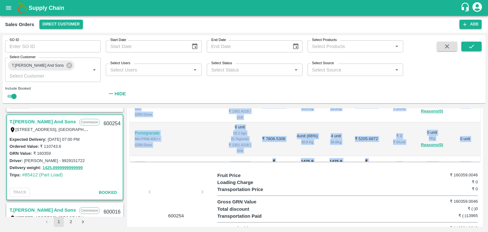
drag, startPoint x: 134, startPoint y: 124, endPoint x: 471, endPoint y: 149, distance: 338.6
click at [471, 149] on table "Product SKU Brand/Marka Ordered Quantity Ordered Value Allotted Quantity GRN GR…" at bounding box center [305, 5] width 351 height 338
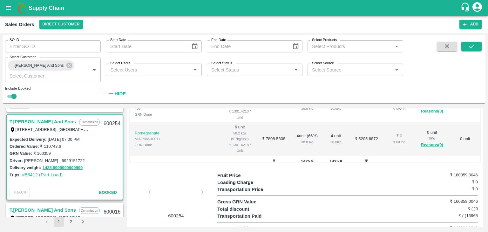
click at [318, 186] on div "Transportation Price ₹ 0" at bounding box center [347, 189] width 260 height 7
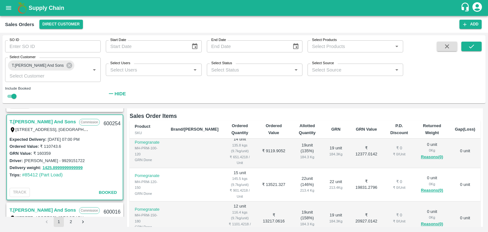
scroll to position [0, 0]
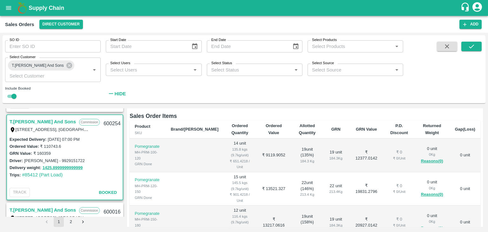
click at [479, 116] on div "Regular Sale T.Kishore Kapoor And Sons - 600254 + Create Ticket View GRN Detail…" at bounding box center [305, 167] width 356 height 118
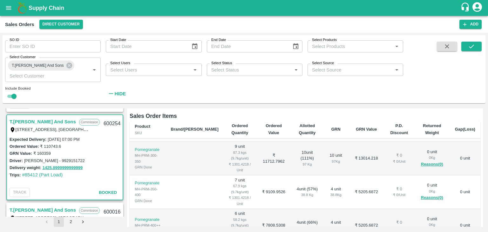
scroll to position [199, 0]
drag, startPoint x: 479, startPoint y: 203, endPoint x: 478, endPoint y: 198, distance: 4.9
click at [478, 198] on div "Regular Sale T.Kishore Kapoor And Sons - 600254 + Create Ticket View GRN Detail…" at bounding box center [305, 167] width 356 height 118
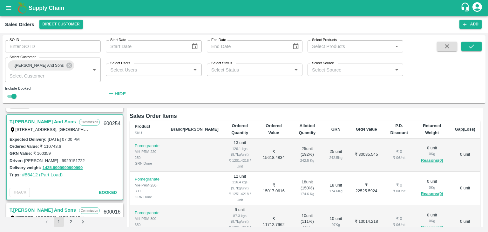
scroll to position [133, 0]
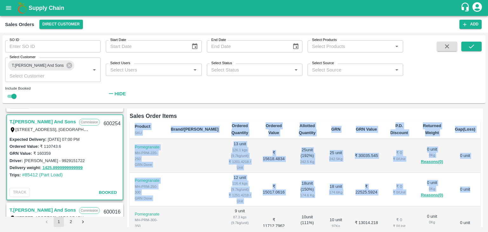
drag, startPoint x: 477, startPoint y: 172, endPoint x: 478, endPoint y: 169, distance: 3.2
click at [478, 169] on div "Product SKU Brand/Marka Ordered Quantity Ordered Value Allotted Quantity GRN GR…" at bounding box center [305, 183] width 351 height 127
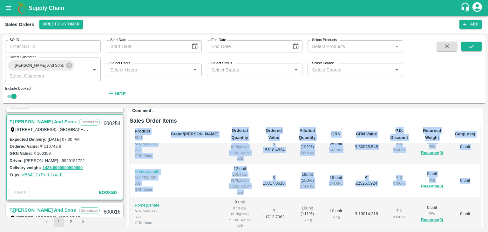
scroll to position [143, 0]
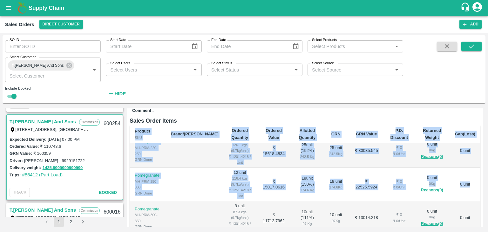
click at [480, 195] on div "Regular Sale T.Kishore Kapoor And Sons - 600254 + Create Ticket View GRN Detail…" at bounding box center [305, 167] width 356 height 118
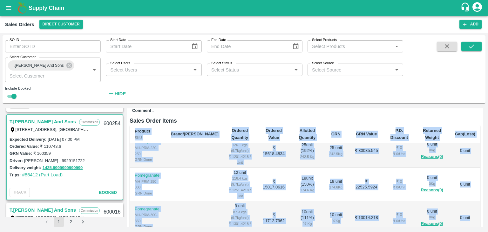
drag, startPoint x: 477, startPoint y: 186, endPoint x: 478, endPoint y: 200, distance: 13.3
click at [478, 200] on div "Product SKU Brand/Marka Ordered Quantity Ordered Value Allotted Quantity GRN GR…" at bounding box center [305, 188] width 351 height 127
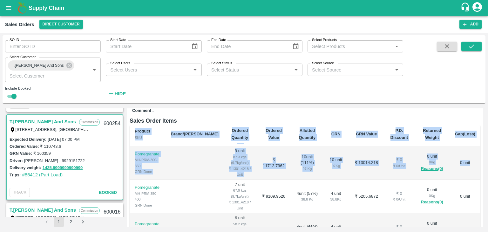
scroll to position [199, 0]
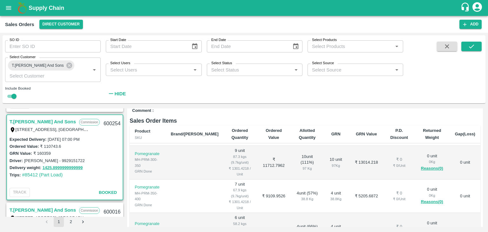
click at [52, 211] on link "T.[PERSON_NAME] And Sons" at bounding box center [43, 210] width 66 height 8
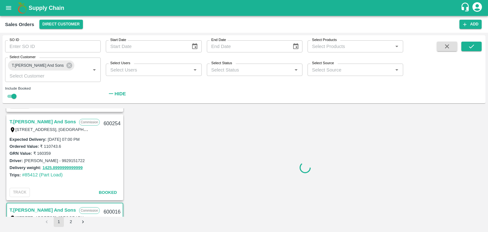
click at [124, 168] on div "T.[PERSON_NAME] And Sons Commission Shop [STREET_ADDRESS] 221007, [GEOGRAPHIC_D…" at bounding box center [244, 167] width 478 height 118
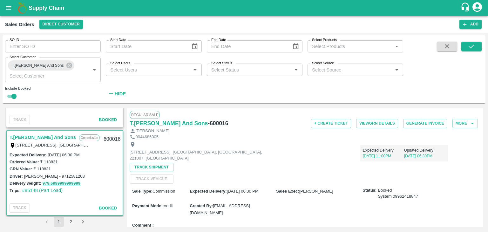
scroll to position [1221, 0]
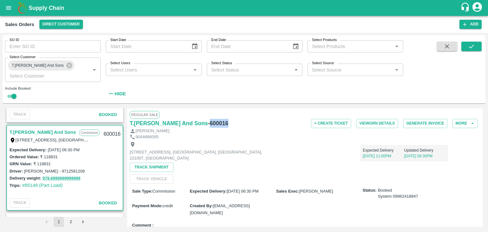
drag, startPoint x: 223, startPoint y: 122, endPoint x: 205, endPoint y: 122, distance: 17.5
click at [208, 122] on h6 "- 600016" at bounding box center [218, 123] width 20 height 9
drag, startPoint x: 91, startPoint y: 149, endPoint x: 48, endPoint y: 147, distance: 42.6
click at [48, 147] on div "Expected Delivery : 20 Jul 2025, 06:30 PM" at bounding box center [65, 149] width 111 height 7
drag, startPoint x: 58, startPoint y: 157, endPoint x: 40, endPoint y: 155, distance: 18.8
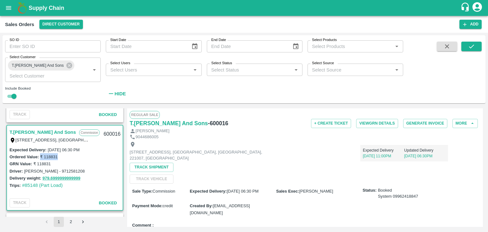
click at [40, 155] on div "Ordered Value: ₹ 118831" at bounding box center [65, 156] width 111 height 7
drag, startPoint x: 65, startPoint y: 171, endPoint x: 24, endPoint y: 168, distance: 41.0
click at [24, 168] on div "Driver: Mayur - 9712581208" at bounding box center [65, 170] width 111 height 7
drag, startPoint x: 67, startPoint y: 183, endPoint x: 22, endPoint y: 182, distance: 45.7
click at [22, 182] on div "Trips: #85148 (Part Load)" at bounding box center [65, 185] width 111 height 7
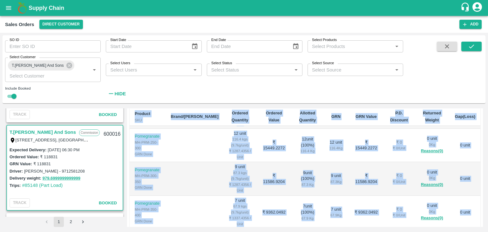
scroll to position [177, 0]
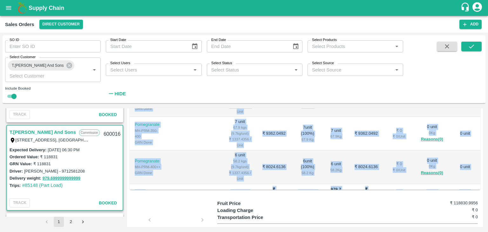
drag, startPoint x: 132, startPoint y: 117, endPoint x: 473, endPoint y: 179, distance: 346.5
click at [473, 179] on table "Product SKU Brand/Marka Ordered Quantity Ordered Value Allotted Quantity GRN GR…" at bounding box center [305, 33] width 351 height 338
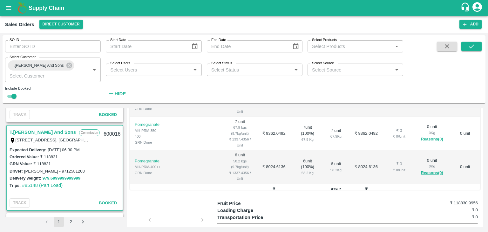
click at [318, 214] on div "Transportation Price ₹ 0" at bounding box center [347, 217] width 260 height 7
click at [299, 188] on div "Regular Sale T.Kishore Kapoor And Sons - 600016 + Create Ticket View GRN Detail…" at bounding box center [305, 167] width 356 height 118
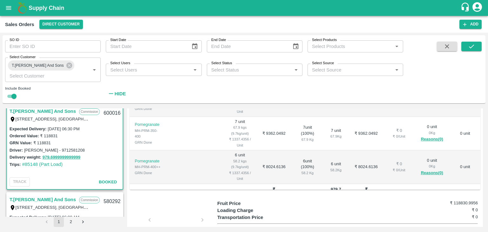
scroll to position [1231, 0]
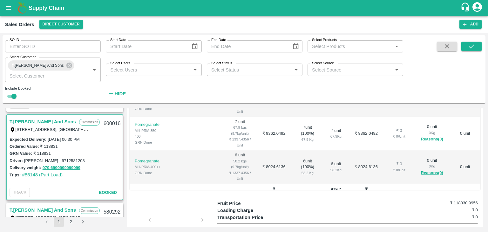
click at [123, 167] on div "T.[PERSON_NAME] And Sons Commission Shop [STREET_ADDRESS] 221007, [GEOGRAPHIC_D…" at bounding box center [64, 162] width 119 height 108
drag, startPoint x: 123, startPoint y: 167, endPoint x: 123, endPoint y: 159, distance: 7.6
click at [123, 159] on div "T.[PERSON_NAME] And Sons Commission Shop [STREET_ADDRESS] 221007, [GEOGRAPHIC_D…" at bounding box center [64, 162] width 119 height 108
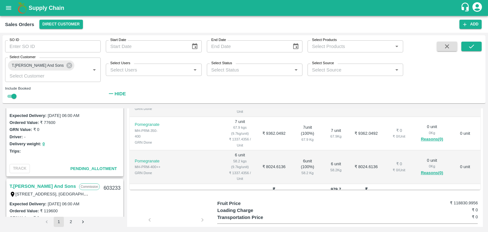
scroll to position [0, 0]
